Goal: Find specific page/section: Find specific page/section

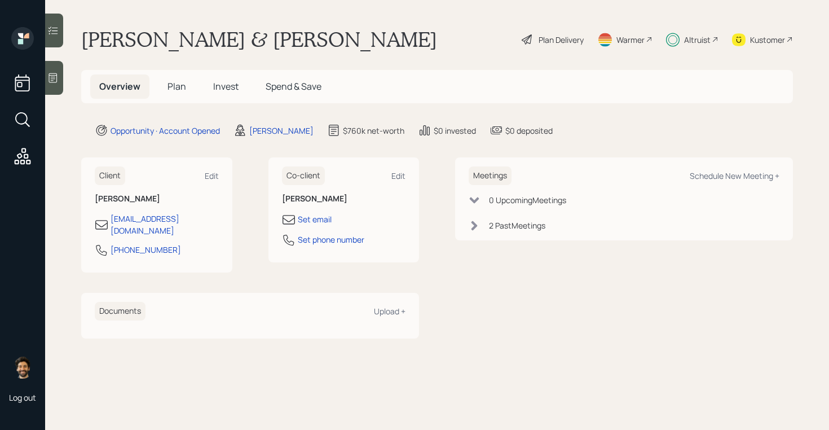
click at [695, 40] on div "Altruist" at bounding box center [697, 40] width 27 height 12
click at [540, 34] on div "Plan Delivery" at bounding box center [561, 40] width 45 height 12
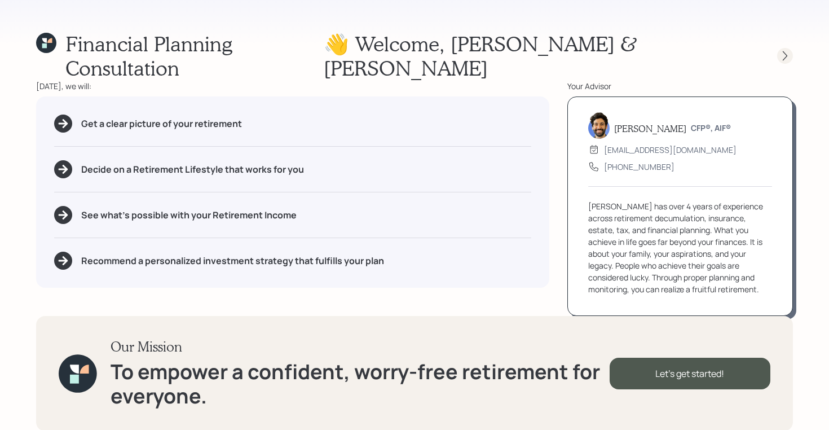
click at [785, 50] on icon at bounding box center [784, 55] width 11 height 11
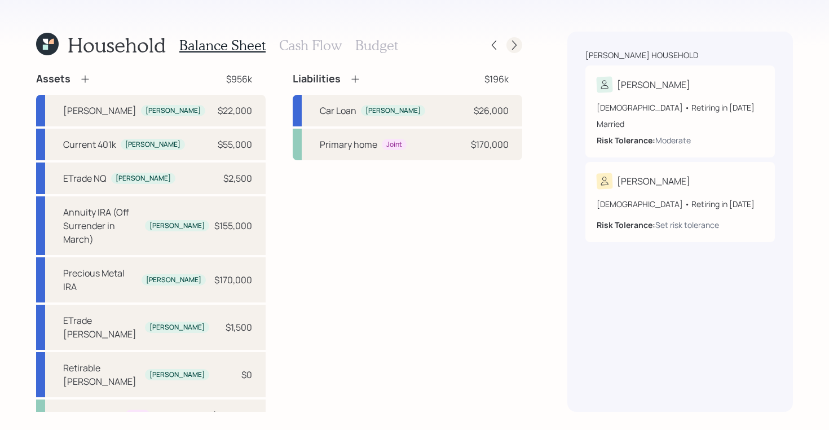
click at [512, 43] on icon at bounding box center [514, 44] width 11 height 11
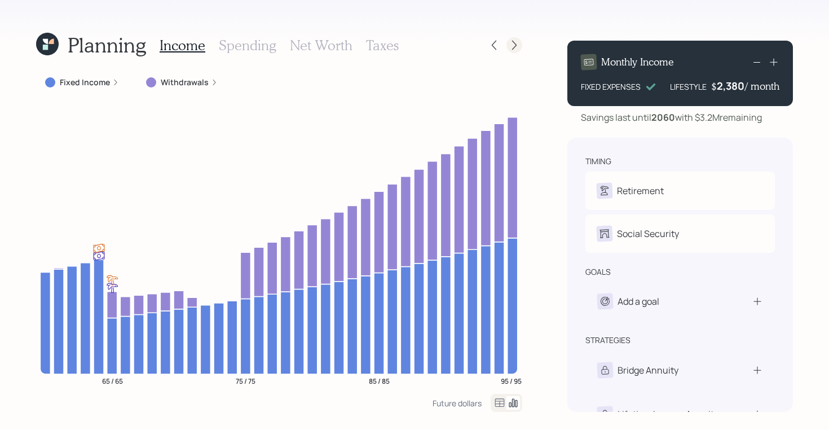
click at [512, 43] on icon at bounding box center [514, 44] width 11 height 11
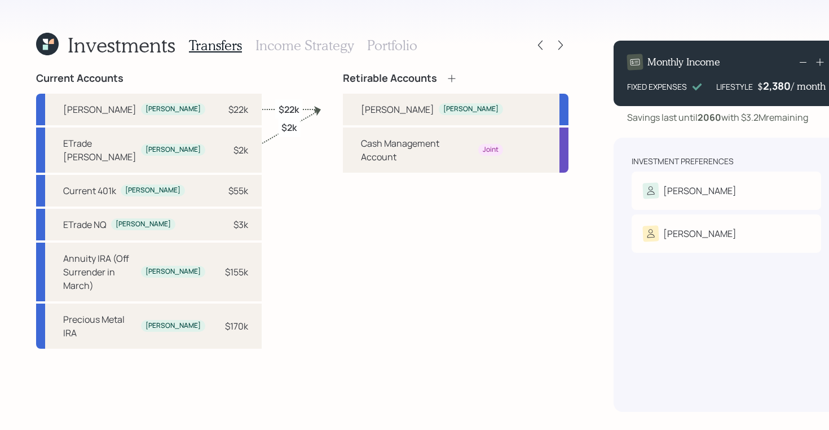
click at [380, 47] on h3 "Portfolio" at bounding box center [392, 45] width 50 height 16
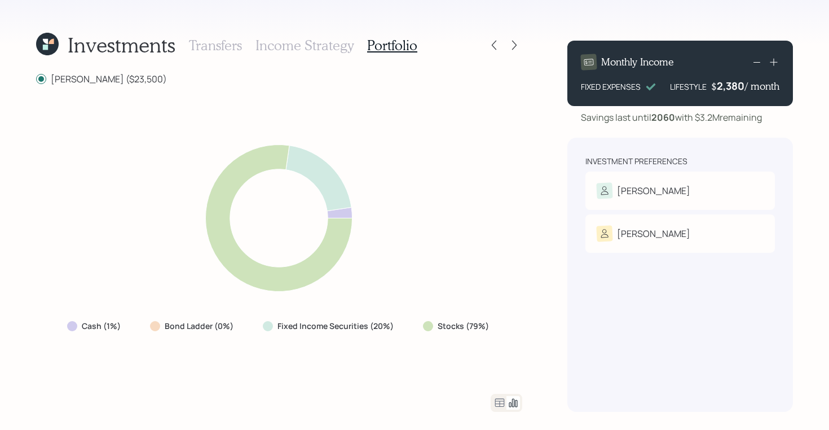
click at [45, 47] on icon at bounding box center [45, 47] width 5 height 5
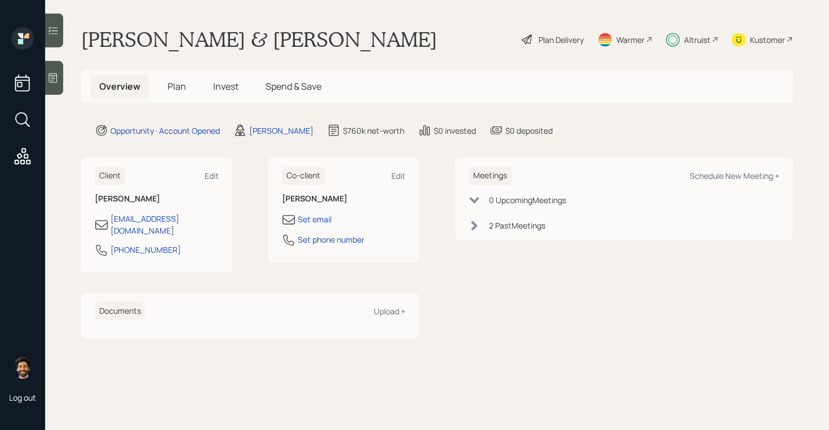
click at [760, 46] on div "Kustomer" at bounding box center [762, 39] width 61 height 25
click at [772, 36] on div "Kustomer" at bounding box center [767, 40] width 35 height 12
